Goal: Find specific page/section: Find specific page/section

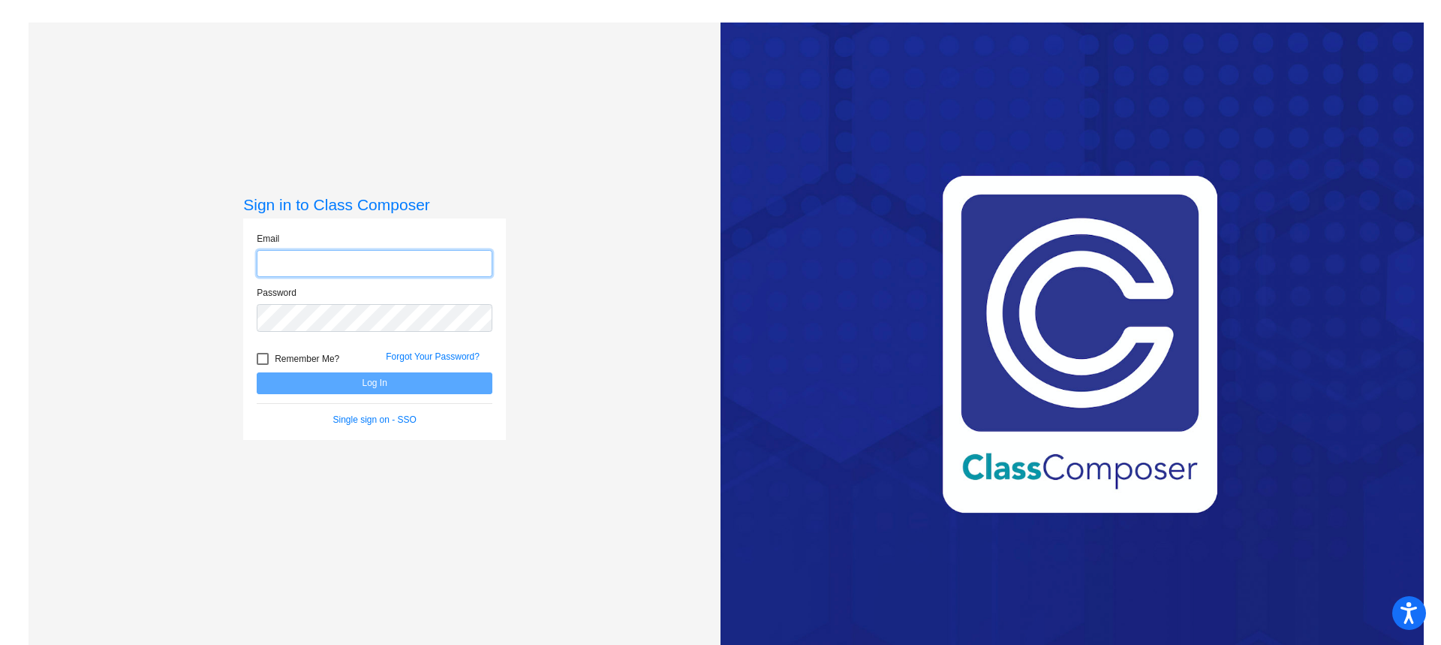
type input "[EMAIL_ADDRESS][DOMAIN_NAME]"
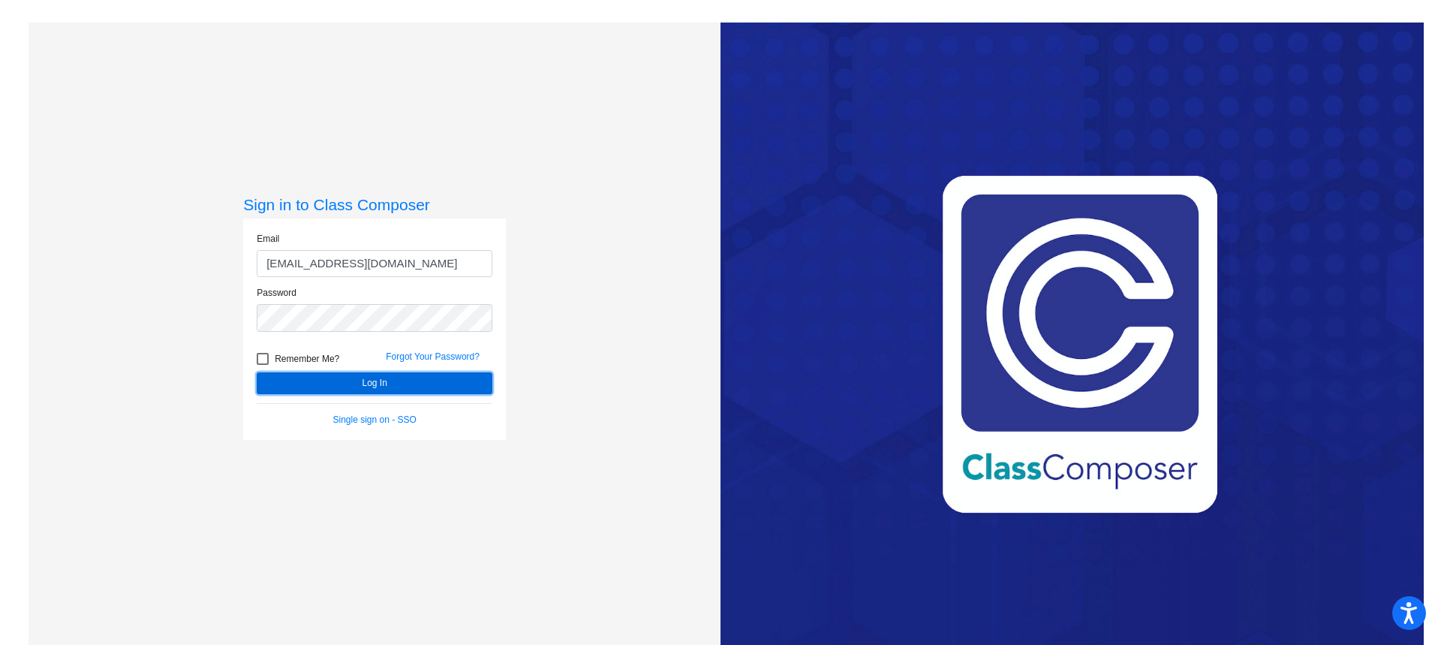
click at [396, 383] on button "Log In" at bounding box center [375, 383] width 236 height 22
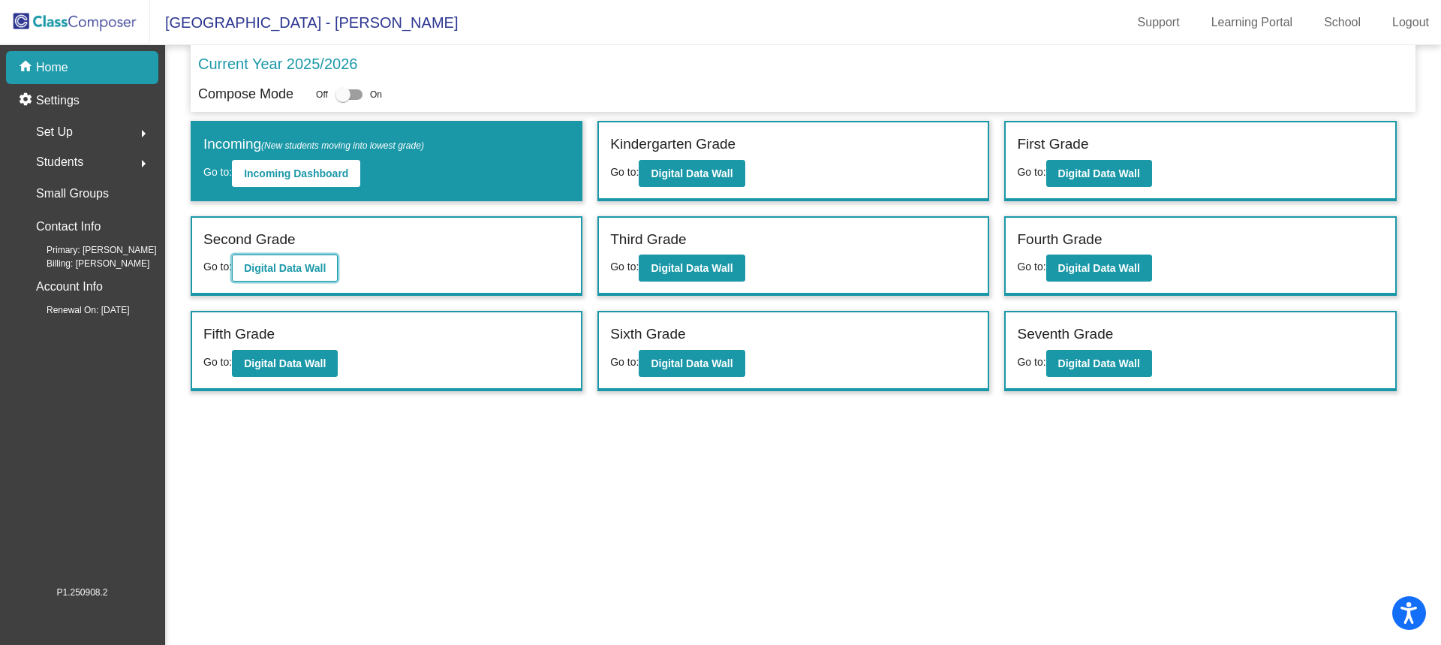
click at [267, 263] on b "Digital Data Wall" at bounding box center [285, 268] width 82 height 12
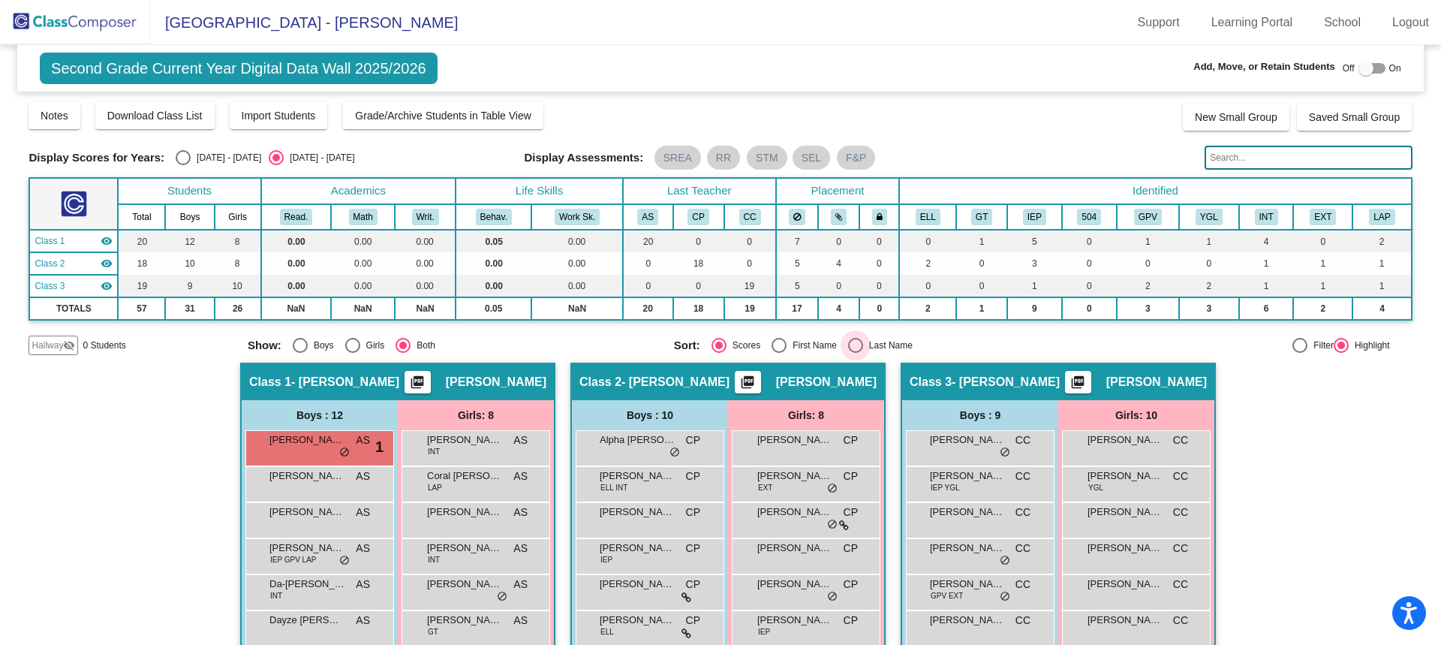
click at [849, 344] on div "Select an option" at bounding box center [855, 345] width 15 height 15
click at [855, 353] on input "Last Name" at bounding box center [855, 353] width 1 height 1
radio input "true"
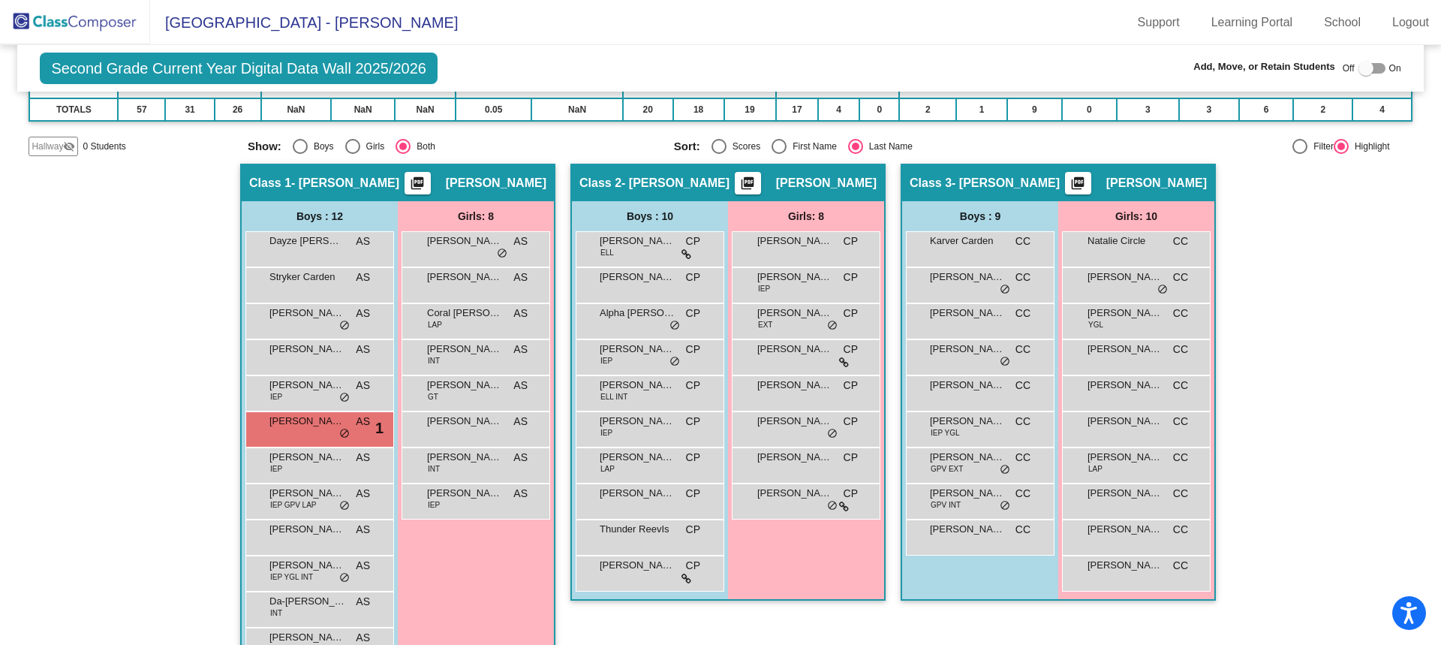
scroll to position [225, 0]
